Goal: Task Accomplishment & Management: Complete application form

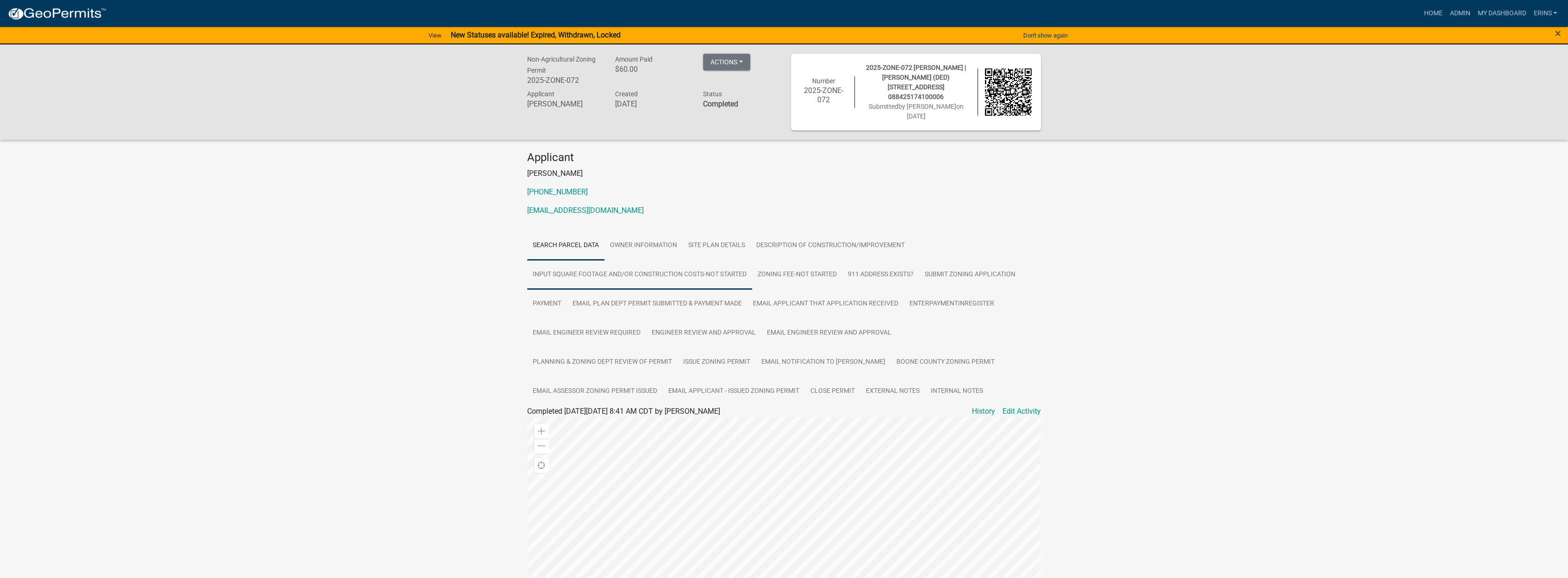
click at [679, 269] on link "Input Square Footage and/or Construction Costs-Not Started" at bounding box center [639, 275] width 225 height 30
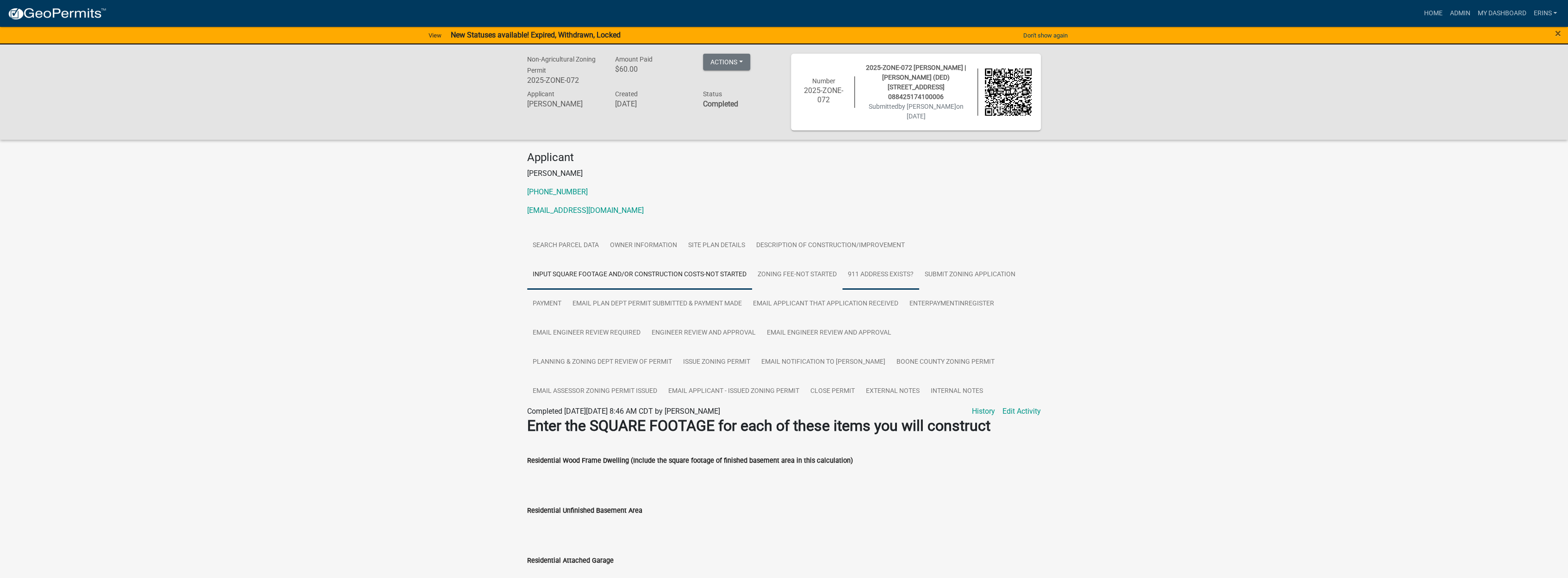
click at [872, 265] on link "911 Address Exists?" at bounding box center [880, 275] width 77 height 30
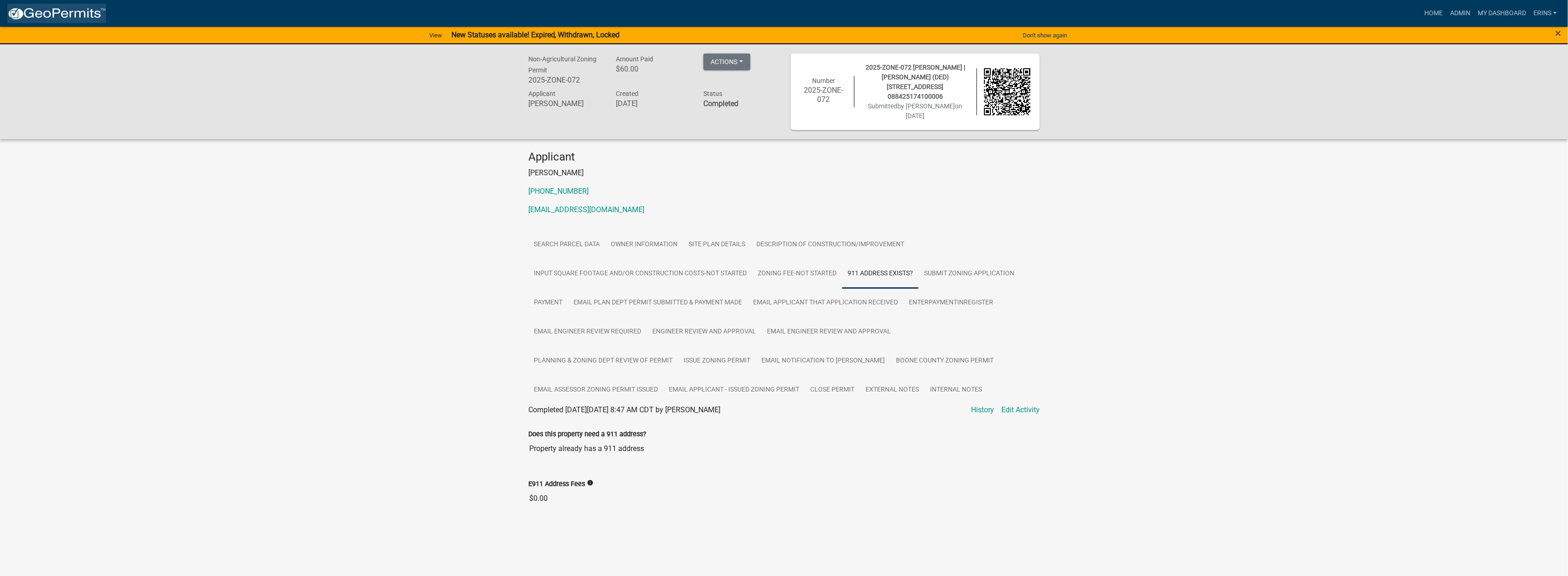
click at [59, 10] on img at bounding box center [57, 14] width 99 height 14
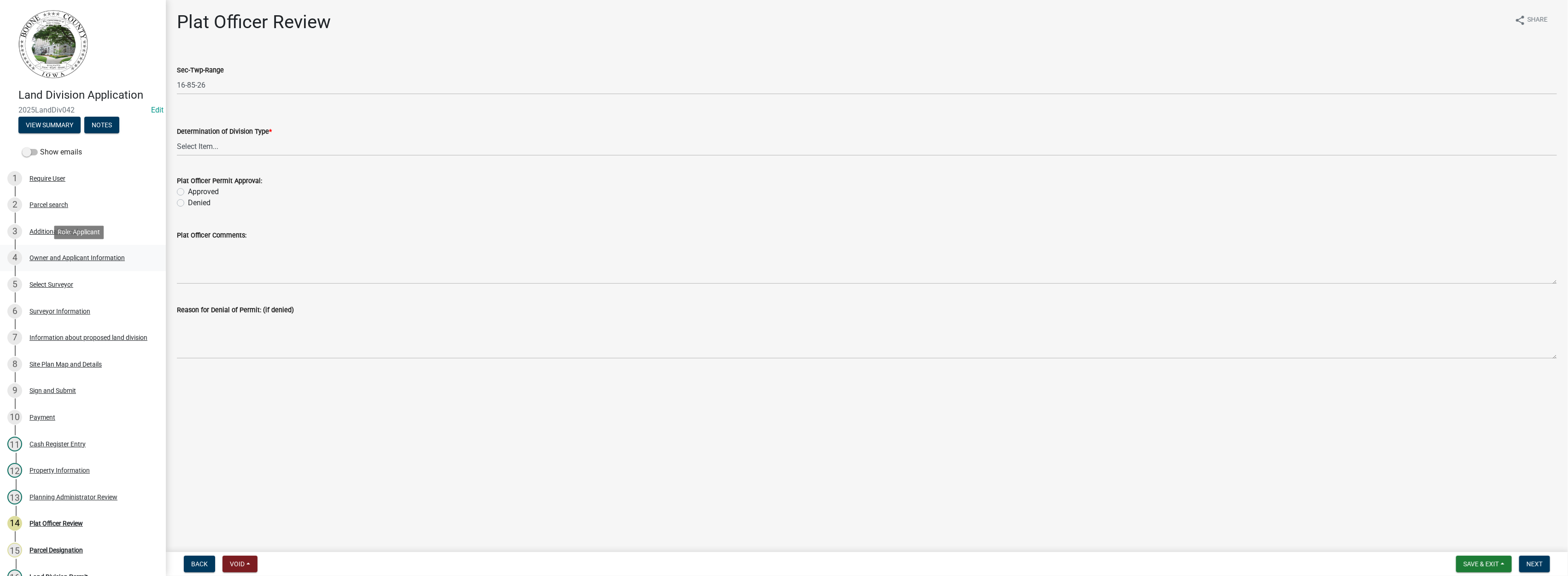
click at [84, 257] on div "Owner and Applicant Information" at bounding box center [77, 257] width 95 height 6
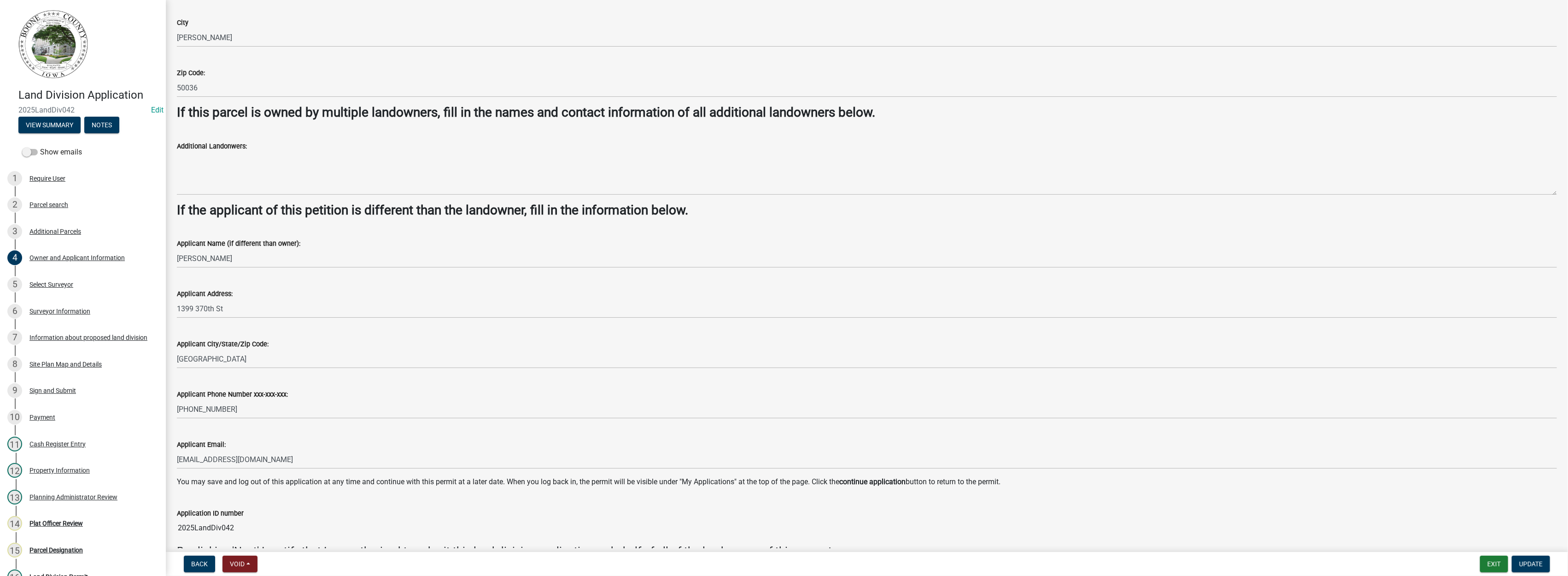
scroll to position [548, 0]
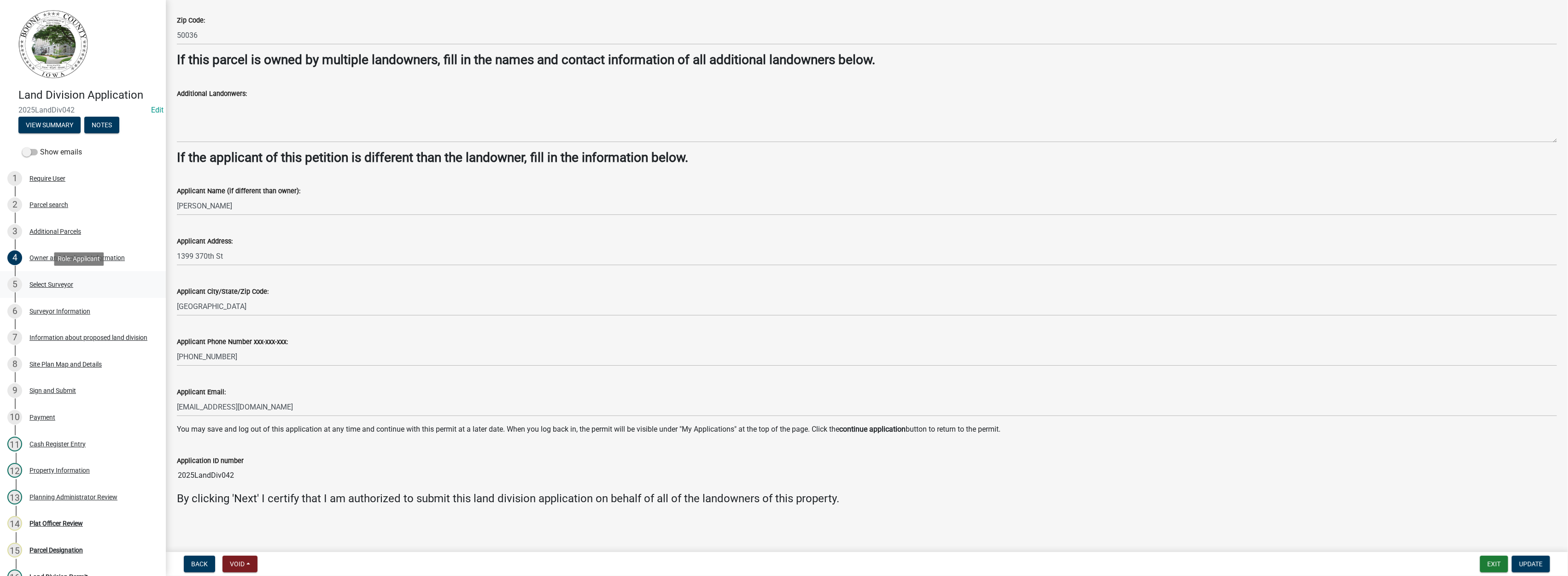
click at [56, 288] on div "Select Surveyor" at bounding box center [51, 284] width 43 height 6
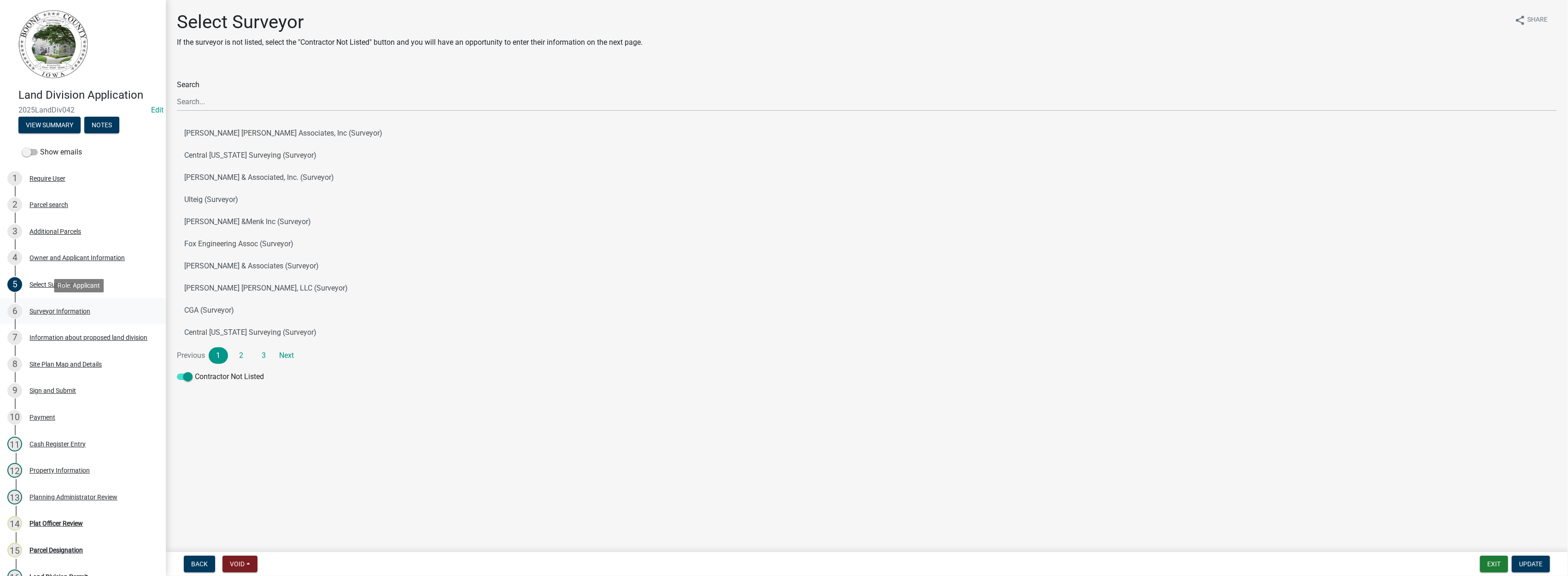
click at [59, 308] on div "Surveyor Information" at bounding box center [60, 310] width 61 height 6
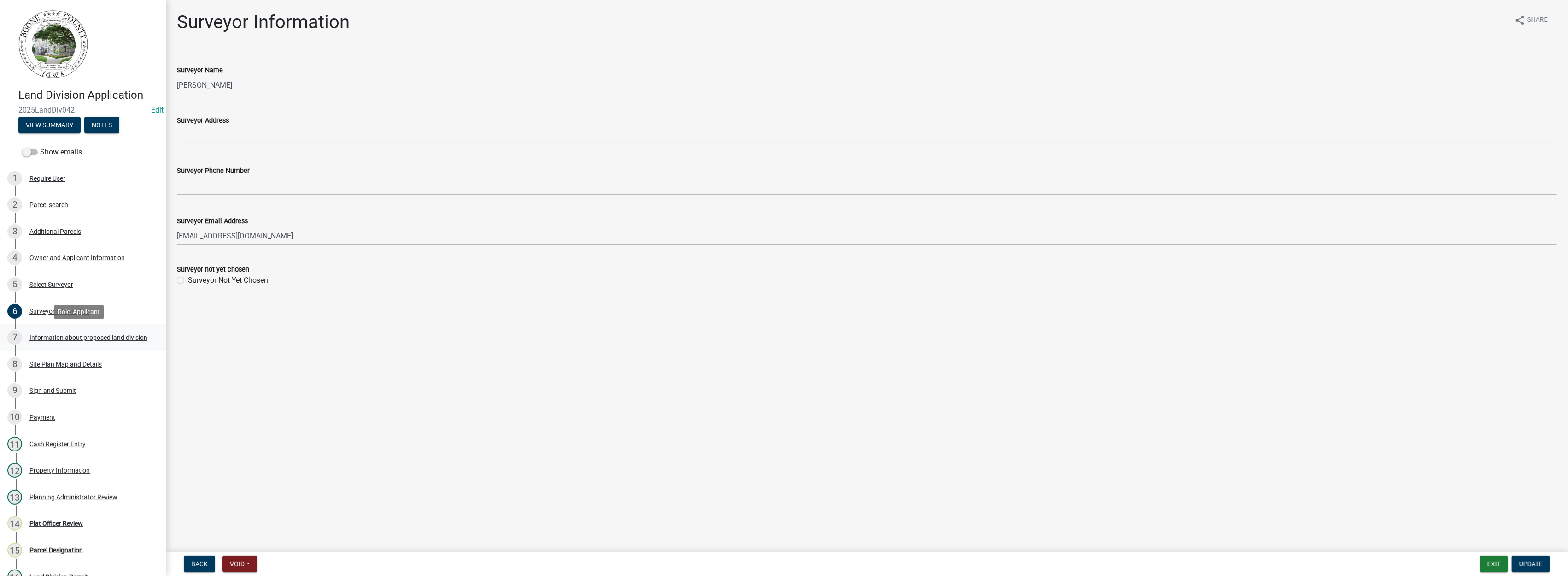
click at [54, 335] on div "Information about proposed land division" at bounding box center [88, 337] width 118 height 6
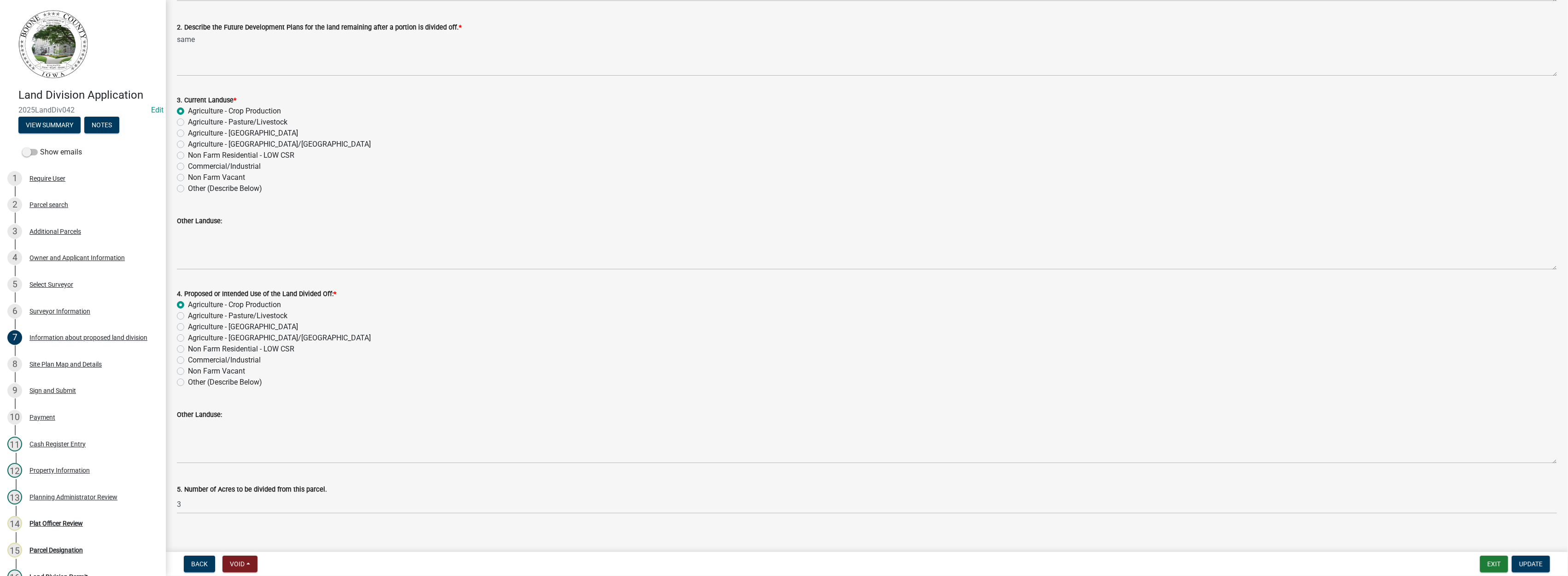
scroll to position [127, 0]
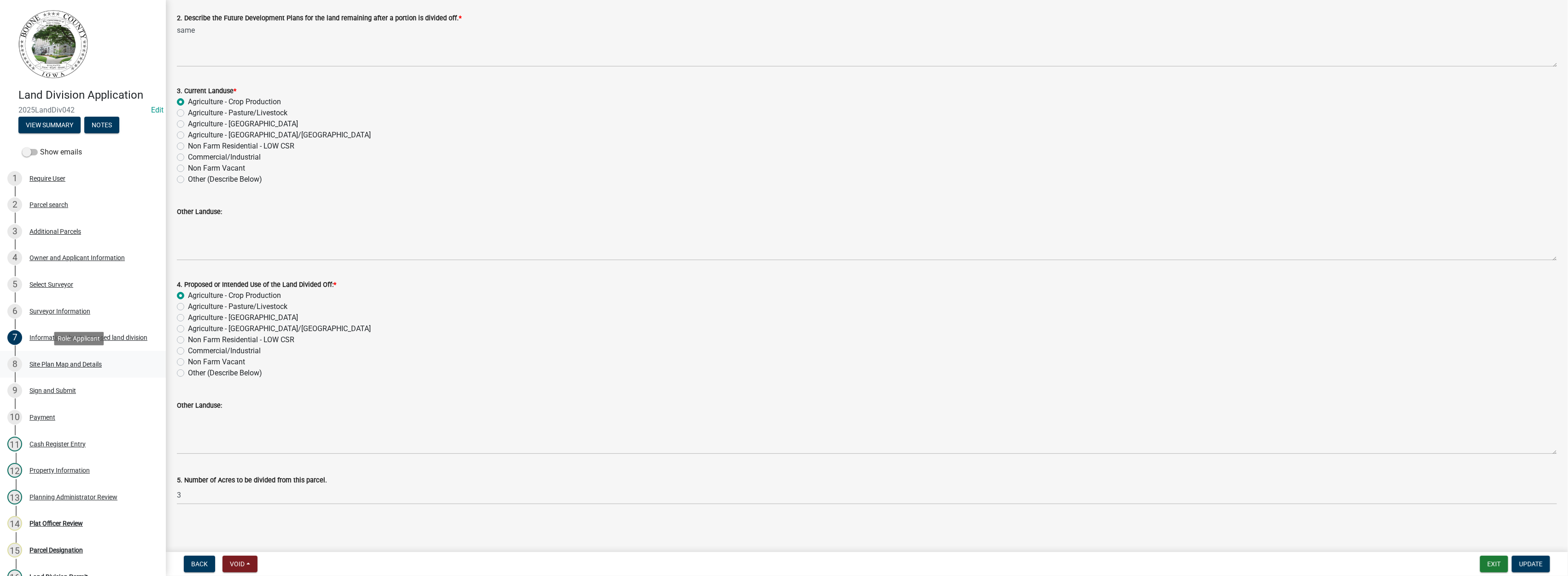
click at [63, 364] on div "Site Plan Map and Details" at bounding box center [65, 364] width 72 height 6
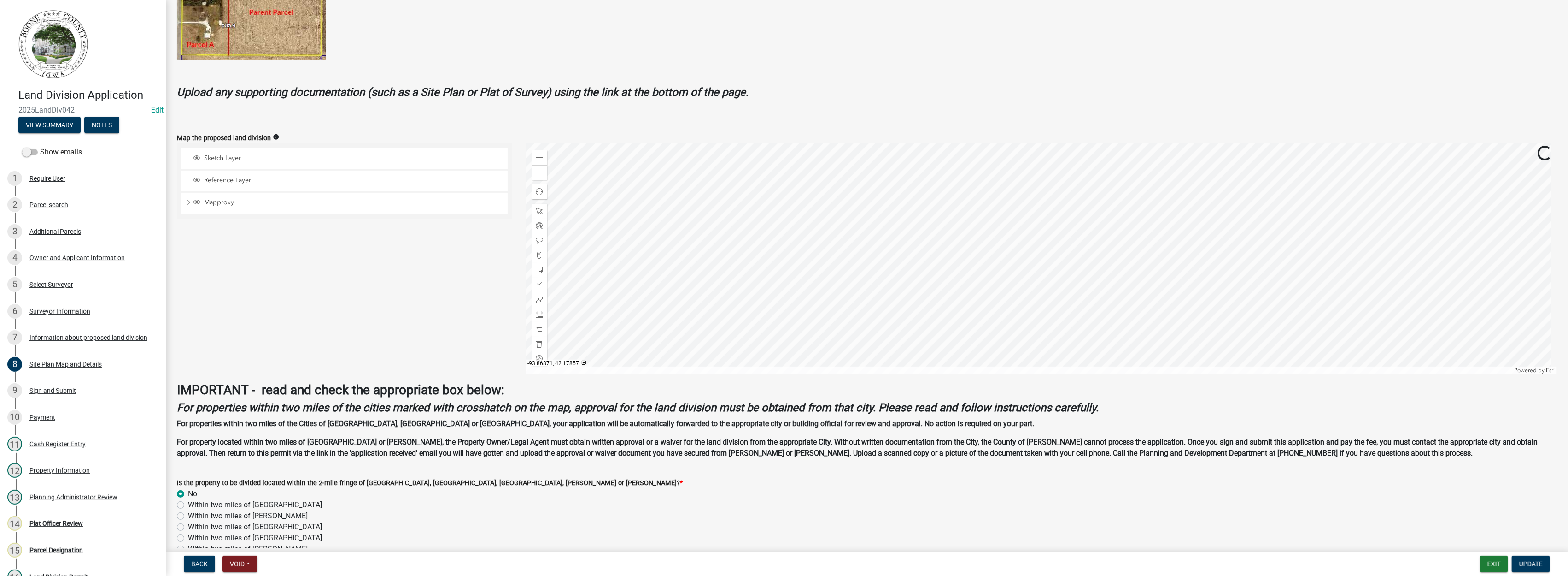
scroll to position [256, 0]
